Goal: Transaction & Acquisition: Purchase product/service

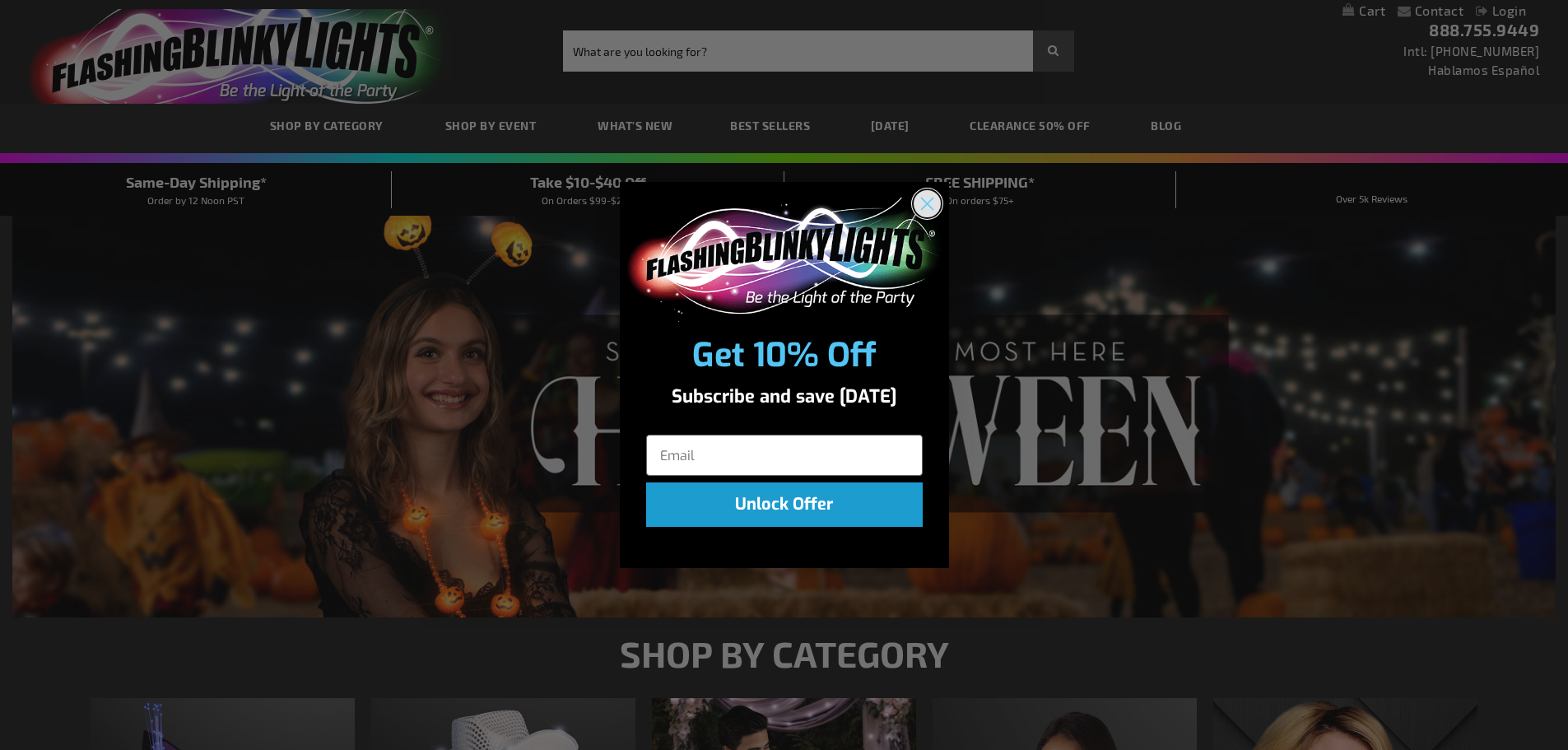
click at [927, 200] on circle "Close dialog" at bounding box center [926, 204] width 28 height 28
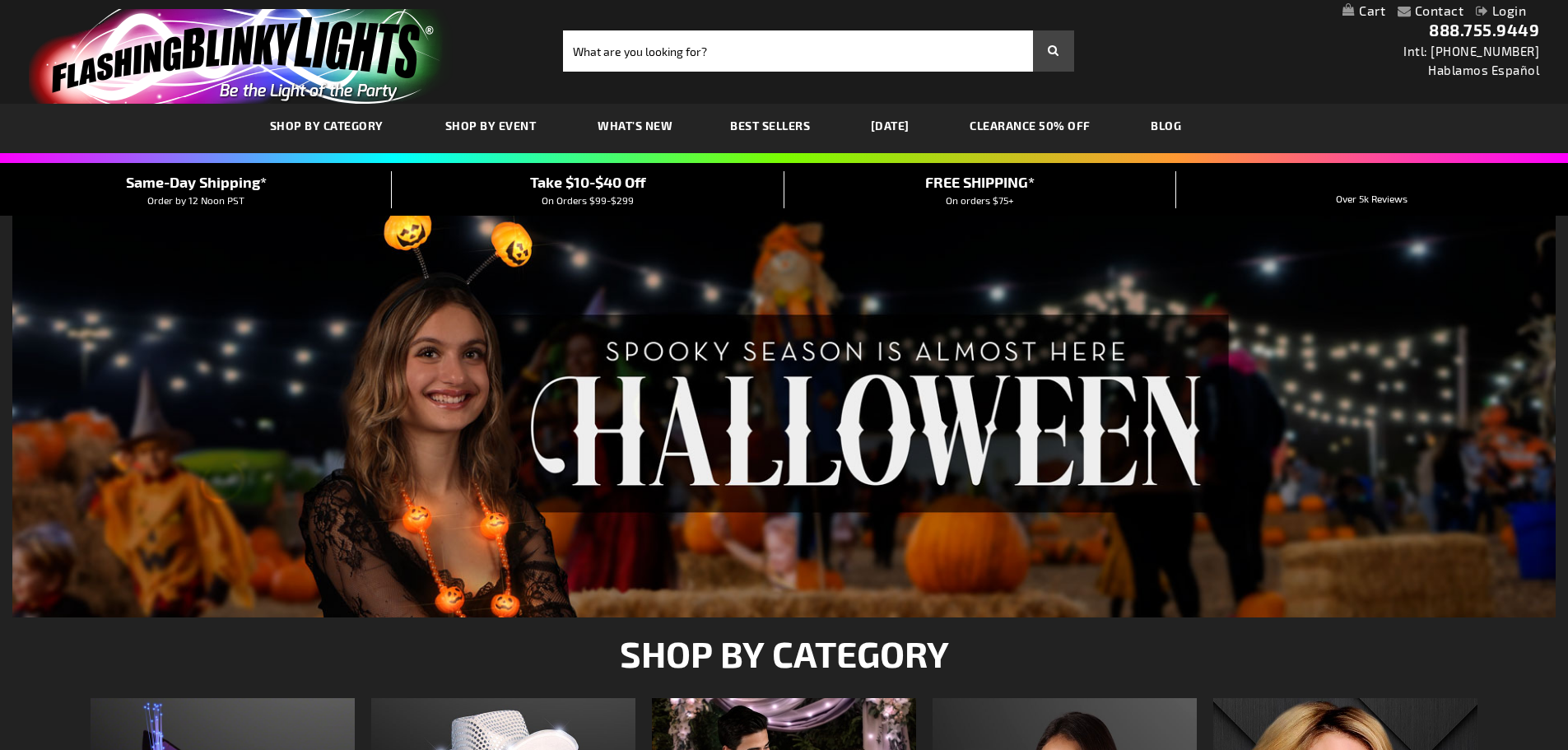
click at [667, 198] on div "Take $10-$40 Off On Orders $99-$299" at bounding box center [587, 188] width 392 height 36
click at [589, 184] on span "Take $10-$40 Off" at bounding box center [588, 182] width 116 height 18
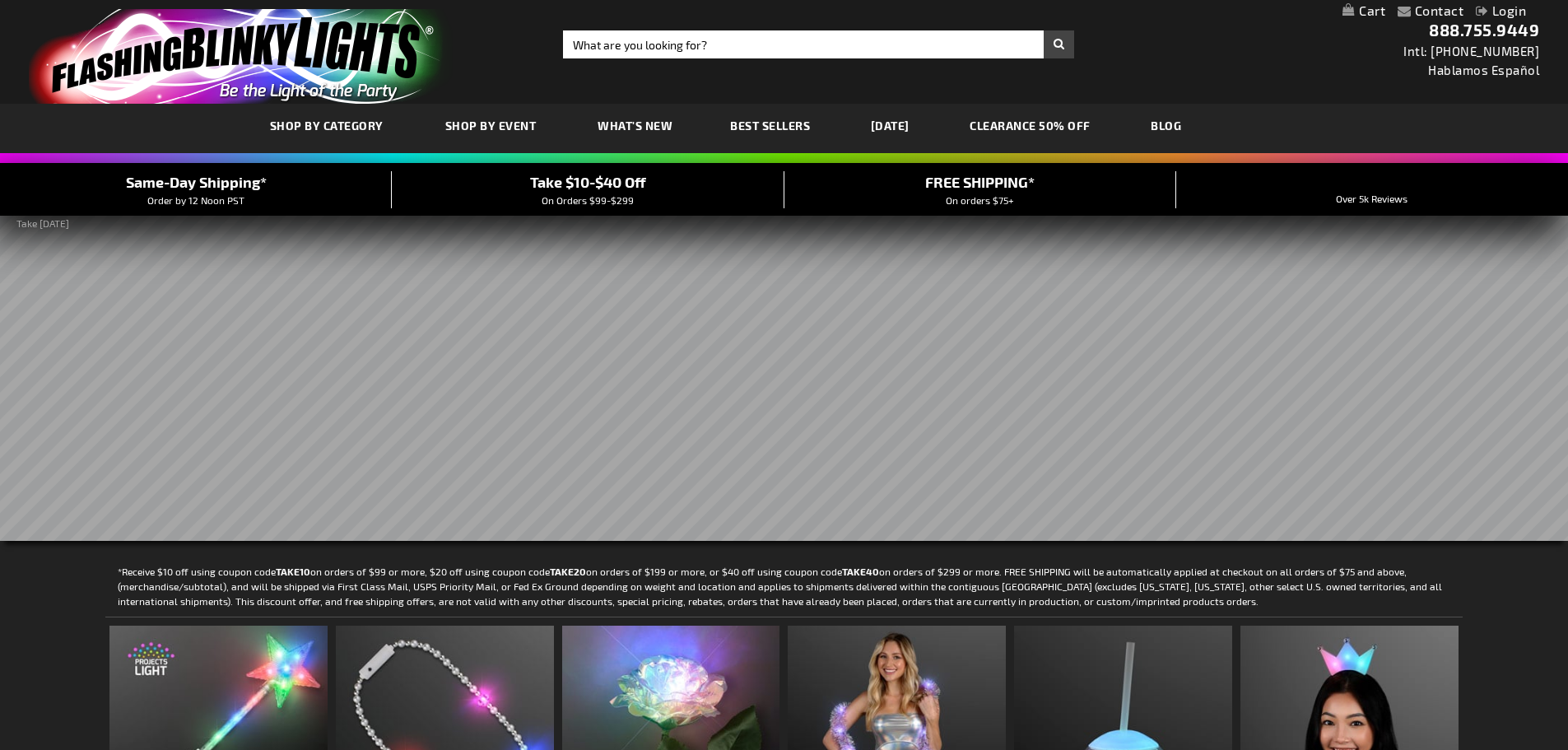
drag, startPoint x: 0, startPoint y: 0, endPoint x: 589, endPoint y: 185, distance: 617.4
click at [589, 185] on span "Take $10-$40 Off" at bounding box center [588, 182] width 116 height 18
click at [627, 278] on rs-slide at bounding box center [784, 377] width 1568 height 326
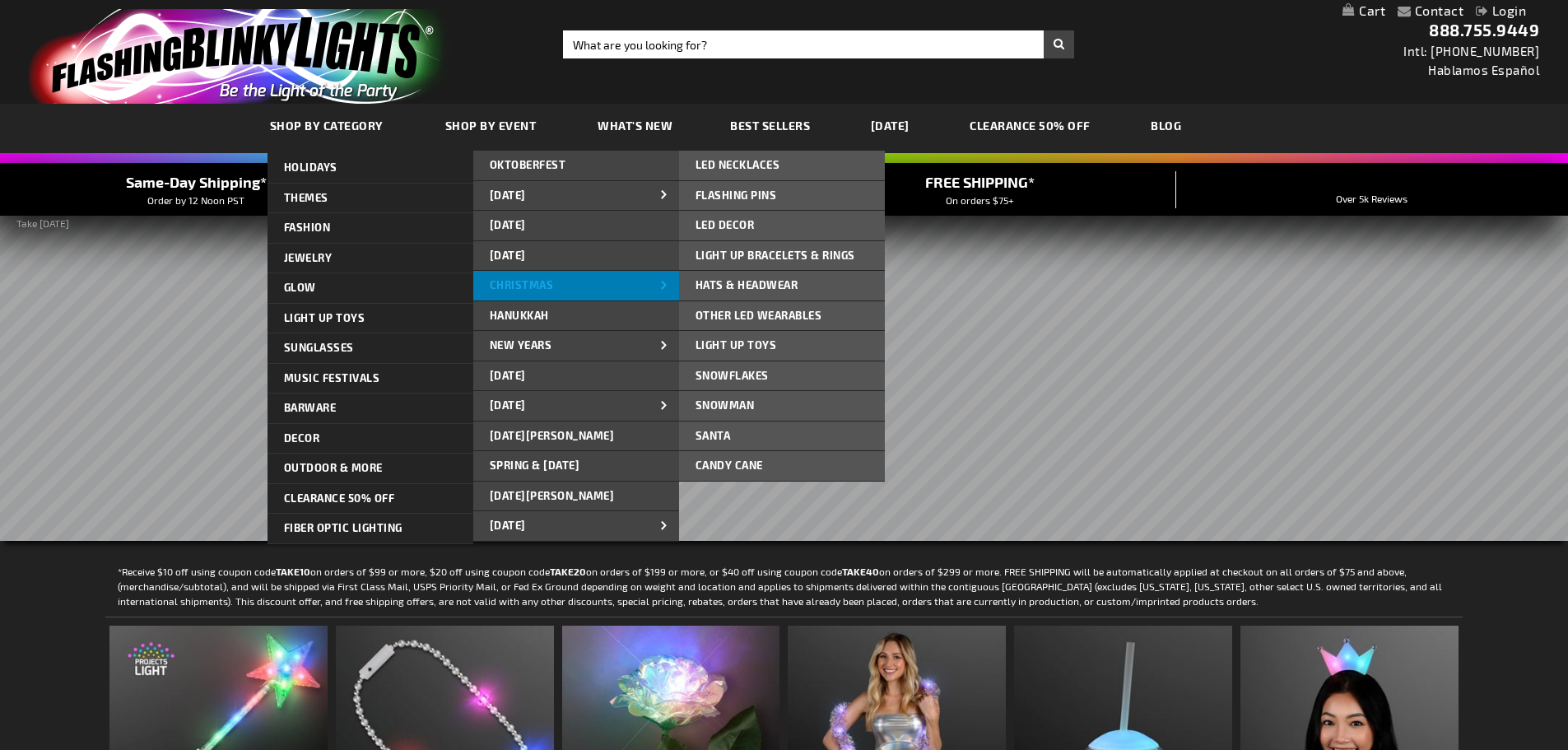
click at [534, 277] on link "CHRISTMAS" at bounding box center [576, 286] width 206 height 29
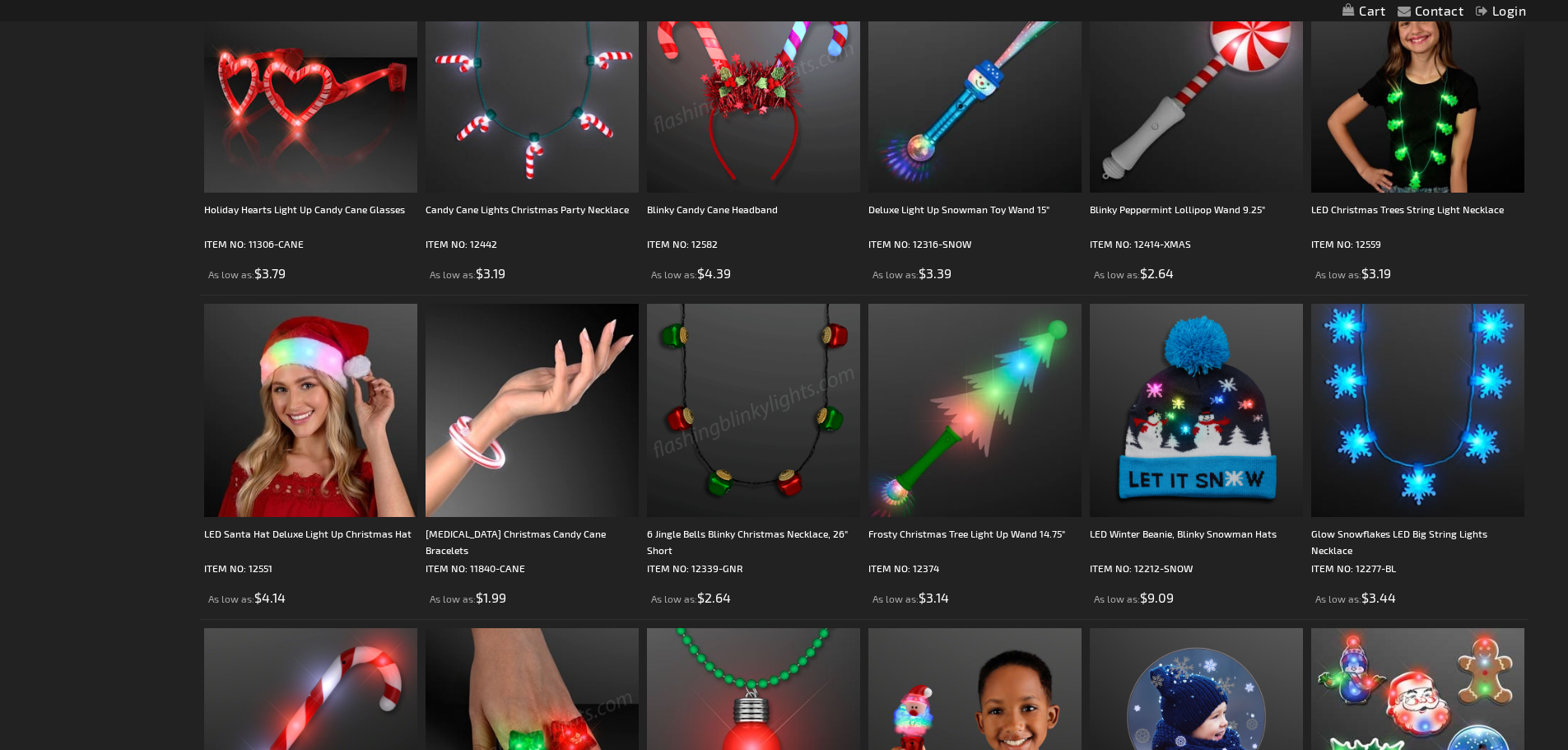
scroll to position [2386, 0]
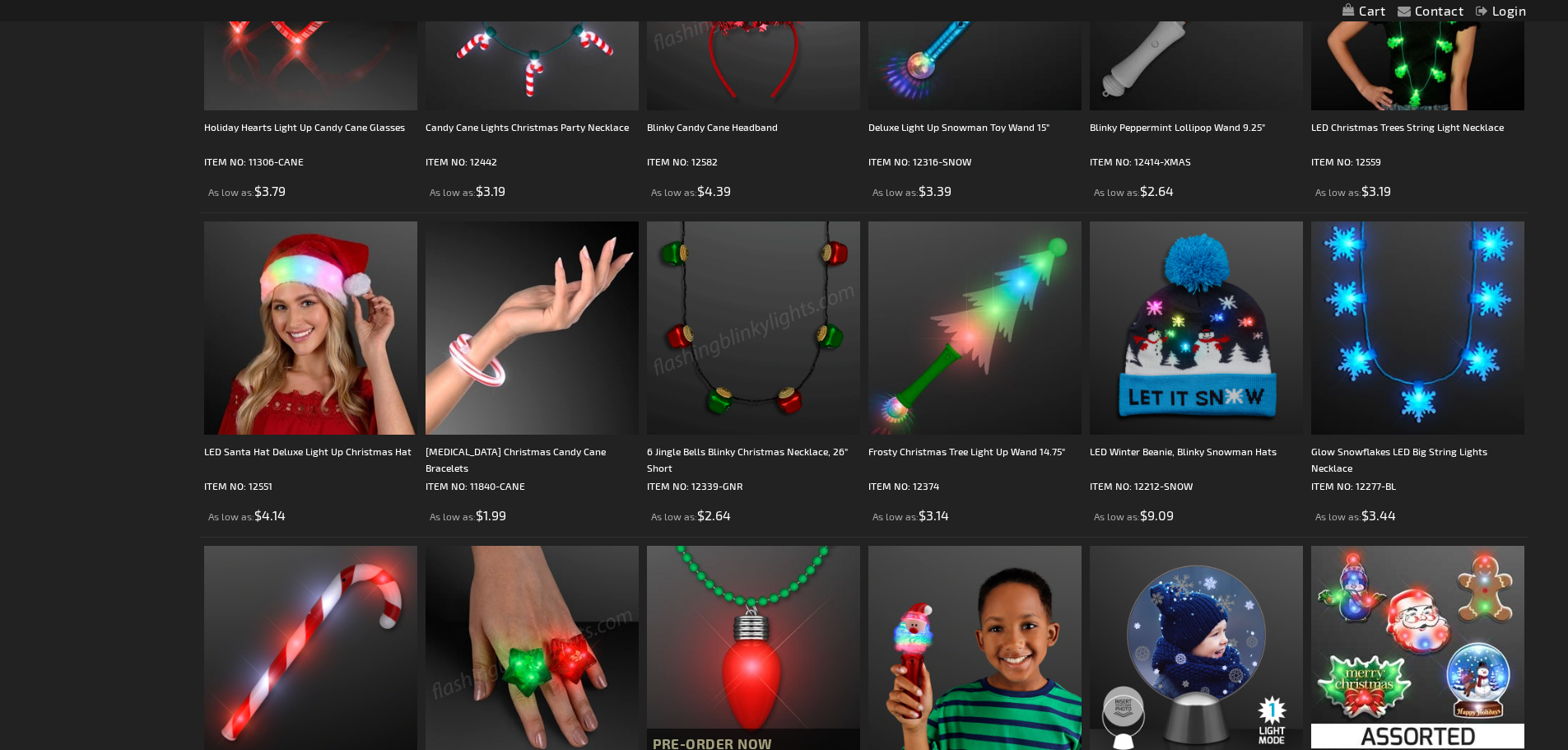
click at [710, 354] on img at bounding box center [754, 328] width 213 height 213
